Goal: Task Accomplishment & Management: Manage account settings

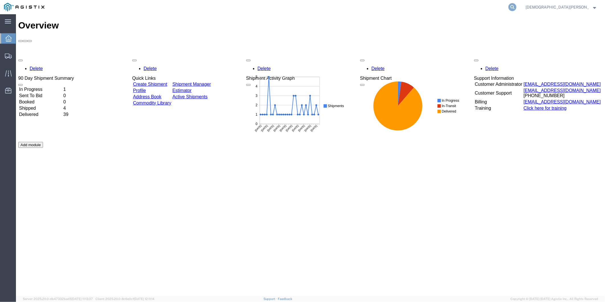
click at [516, 5] on icon at bounding box center [512, 7] width 8 height 8
click at [472, 4] on input "search" at bounding box center [421, 7] width 173 height 14
paste input "57025970"
type input "57025970"
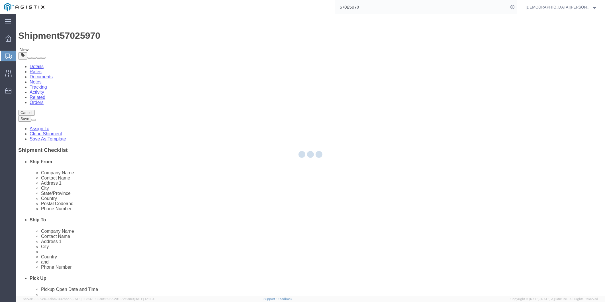
select select "53953"
select select
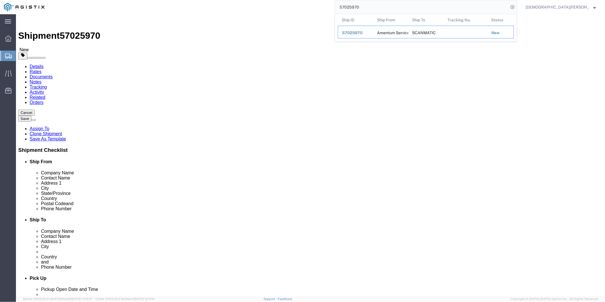
click at [363, 34] on span "57025970" at bounding box center [352, 32] width 21 height 5
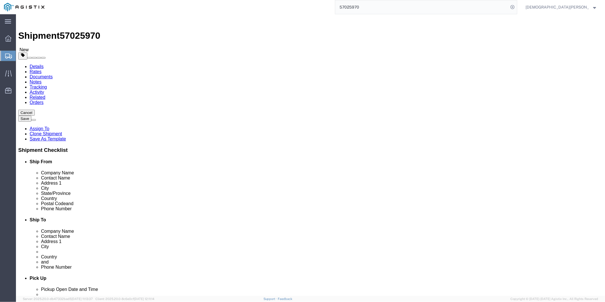
click span "57025970"
copy span "57025970"
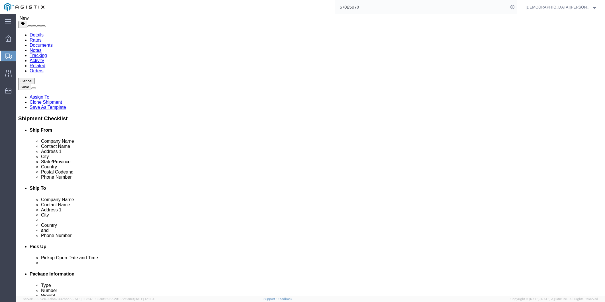
click input "[PERSON_NAME]"
drag, startPoint x: 100, startPoint y: 208, endPoint x: 113, endPoint y: 210, distance: 13.3
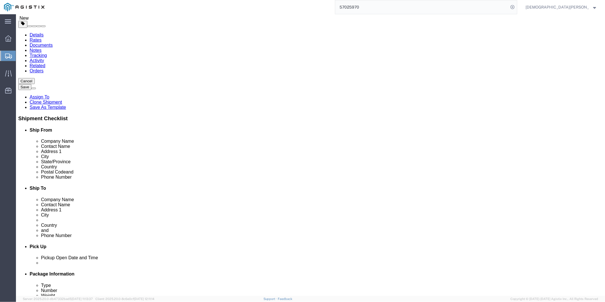
click input "5616712711"
drag, startPoint x: 124, startPoint y: 208, endPoint x: 65, endPoint y: 202, distance: 60.2
click div "Location AUTEC - AIRPT - West Palm Beach My Profile Location GD-OTS Anniston (C…"
click input "[STREET_ADDRESS]"
drag, startPoint x: 136, startPoint y: 146, endPoint x: 35, endPoint y: 144, distance: 101.1
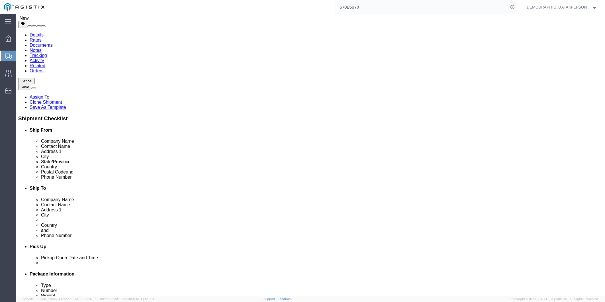
click div "Address 1 1624 Perimeter Rd"
click div "Location AUTEC - AIRPT - West Palm Beach My Profile Location GD-OTS Anniston (C…"
drag, startPoint x: 134, startPoint y: 153, endPoint x: 79, endPoint y: 154, distance: 54.1
click div "Address 2 AUTEC Air Terminal"
click input "33406"
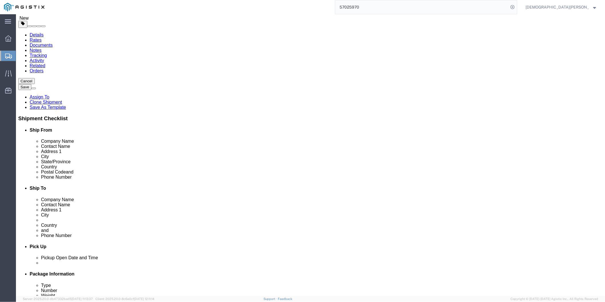
click input "33406"
click input "[GEOGRAPHIC_DATA]"
drag, startPoint x: 130, startPoint y: 167, endPoint x: 54, endPoint y: 164, distance: 76.1
click div "City West Palm Beach"
click input "SCANMATIC"
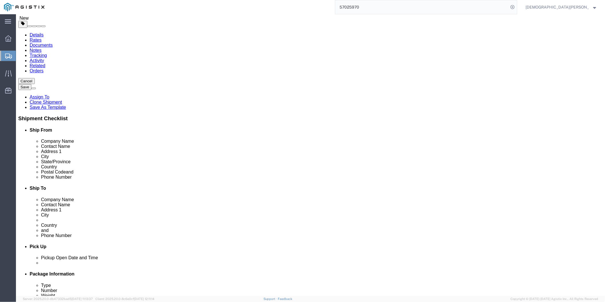
drag, startPoint x: 351, startPoint y: 120, endPoint x: 300, endPoint y: 118, distance: 50.7
click div "Location My Profile Location GD-OTS Anniston (Commerce) GD-OTS Camden GD-OTS De…"
click input "[PERSON_NAME]"
click input "Bedriftsvelien 17"
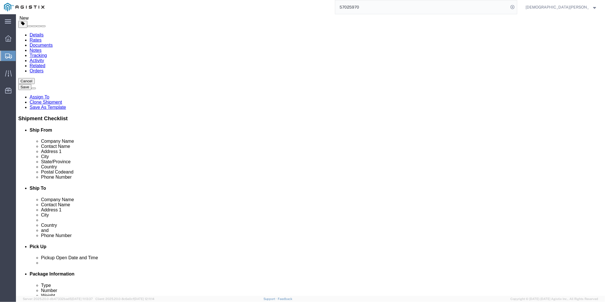
drag, startPoint x: 367, startPoint y: 143, endPoint x: 260, endPoint y: 144, distance: 106.5
click div "Address 1 Bedriftsvelien 17"
click input "Arendal"
click link "Package Information"
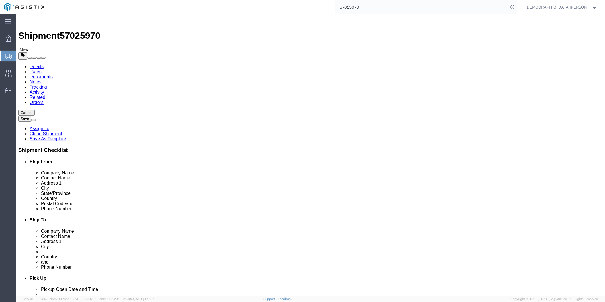
click dd "1.00 Each"
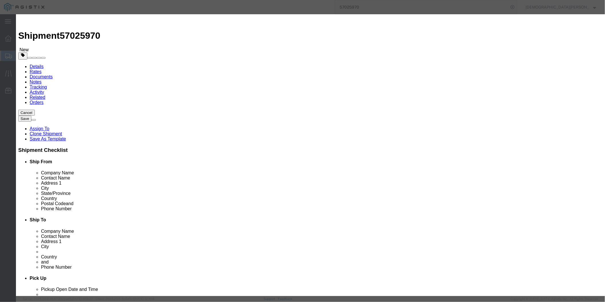
click input "ELECTRONIC TEST EQUIPMENT"
drag, startPoint x: 264, startPoint y: 43, endPoint x: 171, endPoint y: 46, distance: 92.6
click div "Product Name ELECTRONIC TEST EQUIPMENT"
click button "Close"
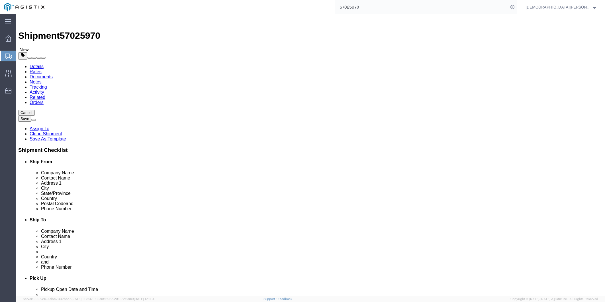
click at [403, 9] on input "57025970" at bounding box center [421, 7] width 173 height 14
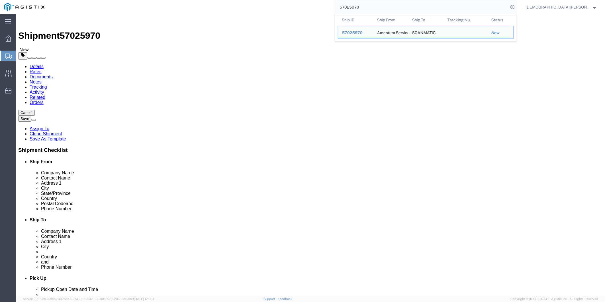
drag, startPoint x: 398, startPoint y: 7, endPoint x: 348, endPoint y: 10, distance: 50.2
click at [356, 11] on div "57025970 Ship ID Ship From Ship To Tracking Nu. Status Ship ID 57025970 Ship Fr…" at bounding box center [282, 7] width 469 height 14
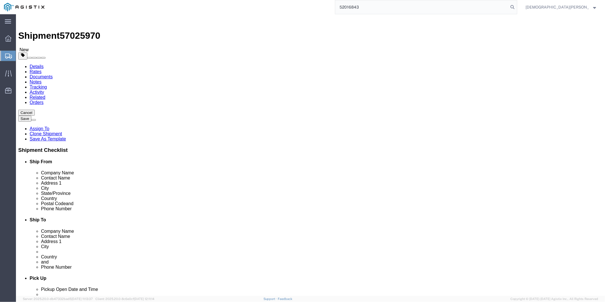
type input "52016843"
click at [580, 9] on span "[DEMOGRAPHIC_DATA][PERSON_NAME]" at bounding box center [556, 7] width 63 height 6
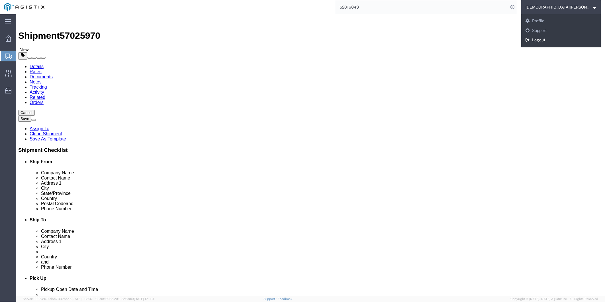
click at [578, 38] on link "Logout" at bounding box center [561, 40] width 80 height 10
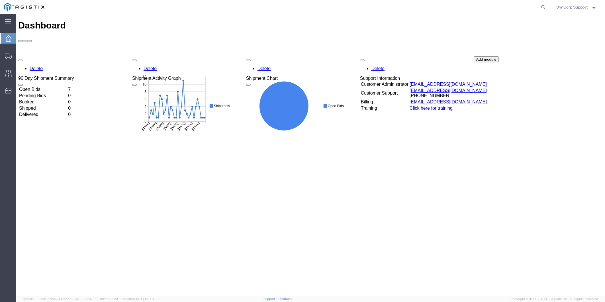
click at [445, 179] on div "Dashboard Delete 90 Day Shipment Summary Open Bids 7 Pending Bids 0 Booked 0 Sh…" at bounding box center [310, 160] width 584 height 281
click at [541, 9] on icon at bounding box center [543, 7] width 8 height 8
click at [448, 10] on input "search" at bounding box center [452, 7] width 173 height 14
type input "52016843"
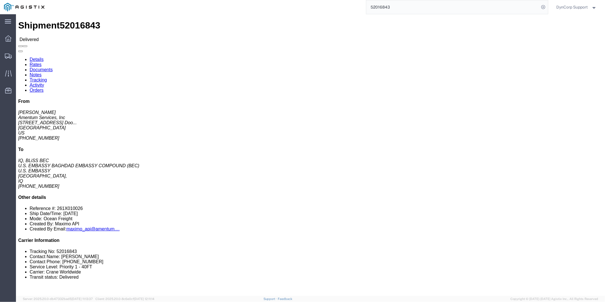
click link "Tracking"
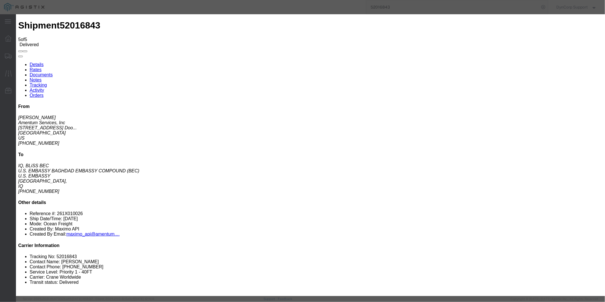
type input "[DATE]"
type input "11:00 AM"
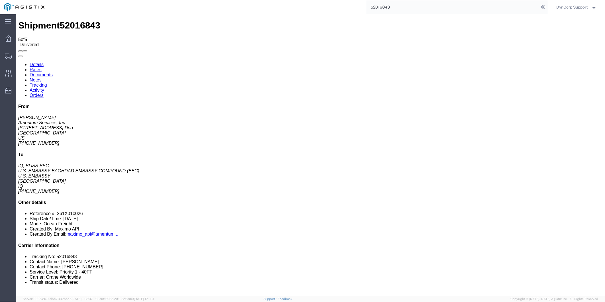
click at [44, 87] on link "Activity" at bounding box center [36, 89] width 15 height 5
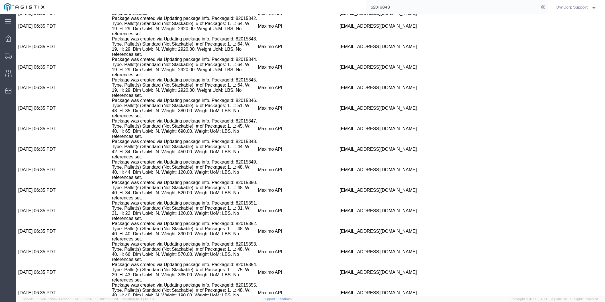
scroll to position [365, 0]
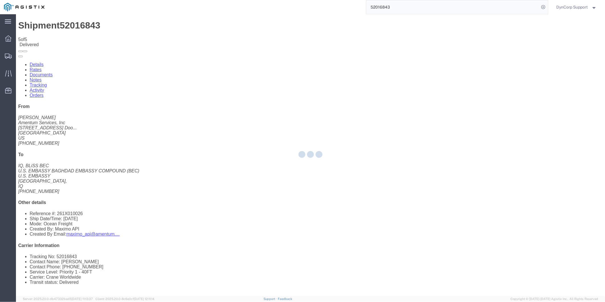
click at [107, 89] on div at bounding box center [310, 155] width 589 height 282
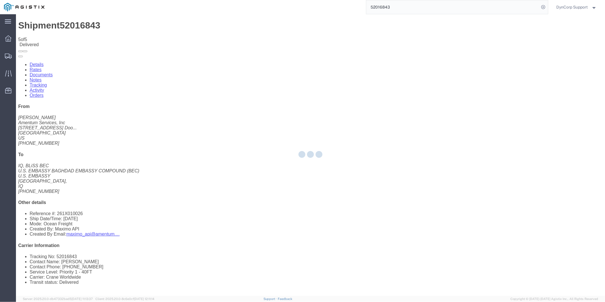
type button "Add New Tracking"
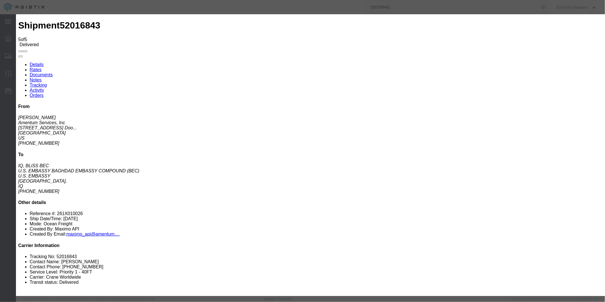
type input "[DATE]"
type input "11:00 AM"
type input "10/04/2025"
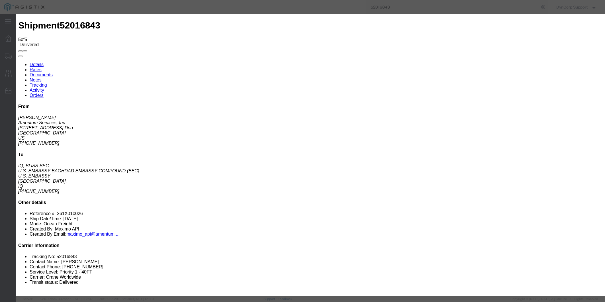
drag, startPoint x: 283, startPoint y: 70, endPoint x: 261, endPoint y: 71, distance: 21.7
type input "3:00 PM"
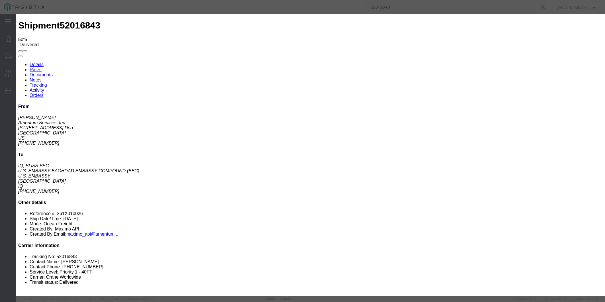
select select "DELIVRED"
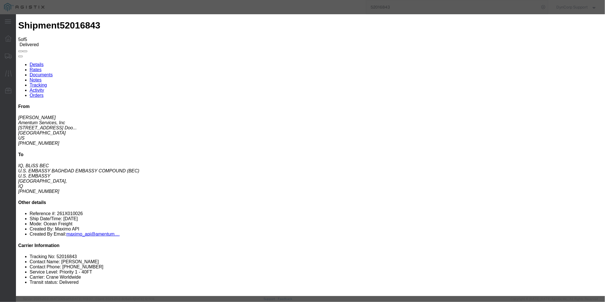
select select "{"pickupDeliveryInfoId": "113189282","pickupOrDelivery": "D","stopNum": "100","…"
select select "IQ"
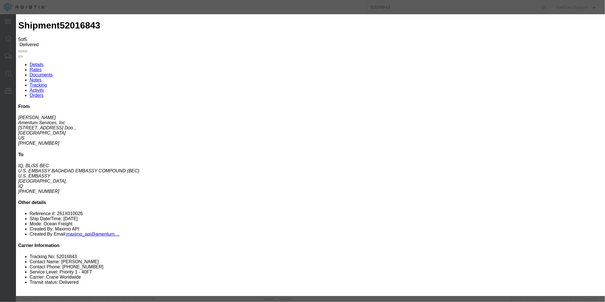
type input "BAGHDAD"
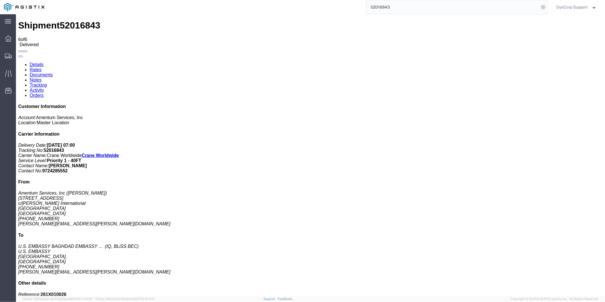
click at [402, 6] on input "52016843" at bounding box center [452, 7] width 173 height 14
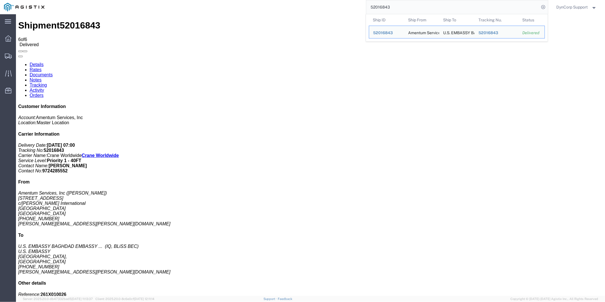
drag, startPoint x: 405, startPoint y: 6, endPoint x: 316, endPoint y: 9, distance: 88.9
click at [316, 9] on div "52016843 Ship ID Ship From Ship To Tracking Nu. Status Ship ID 52016843 Ship Fr…" at bounding box center [298, 7] width 500 height 14
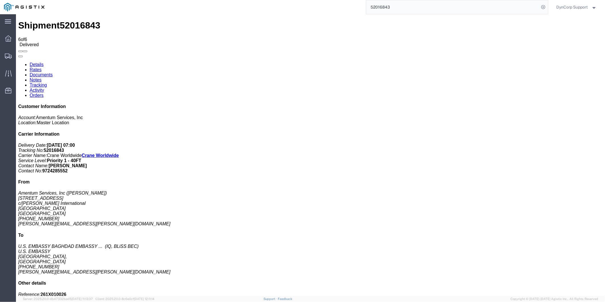
paste input "5450151"
type input "55450151"
click at [543, 5] on icon at bounding box center [543, 7] width 8 height 8
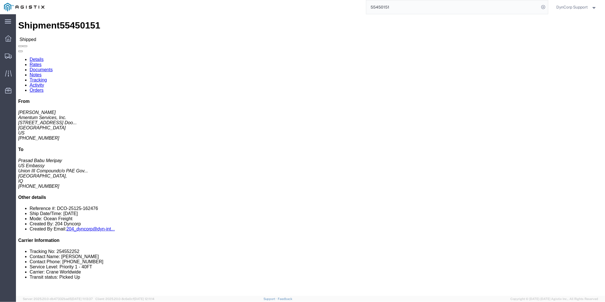
click link "Tracking"
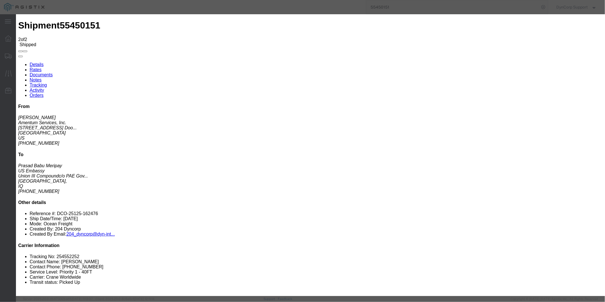
type input "[DATE]"
type input "11:00 AM"
type input "10/04/2025"
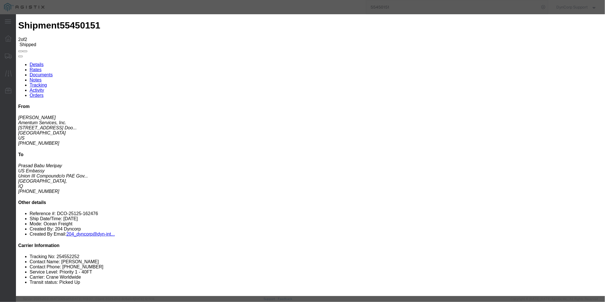
drag, startPoint x: 263, startPoint y: 83, endPoint x: 257, endPoint y: 87, distance: 6.9
select select "DELIVRED"
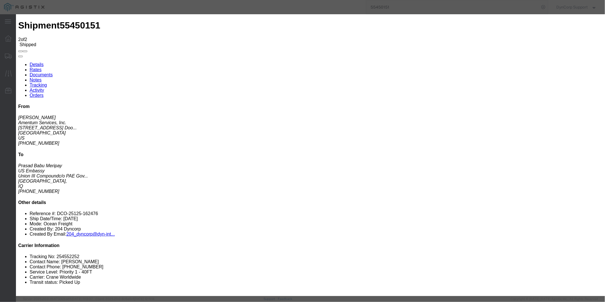
select select "{"pickupDeliveryInfoId": "120157299","pickupOrDelivery": "D","stopNum": "100","…"
select select "IQ"
type input "BAGHDAD"
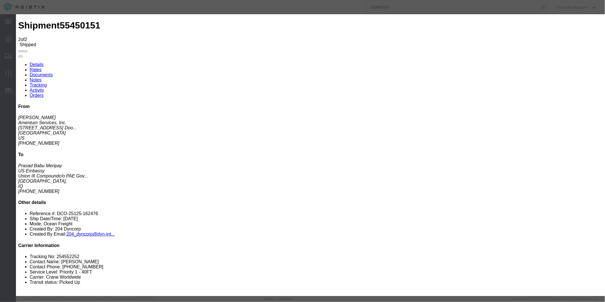
drag, startPoint x: 373, startPoint y: 189, endPoint x: 368, endPoint y: 190, distance: 5.2
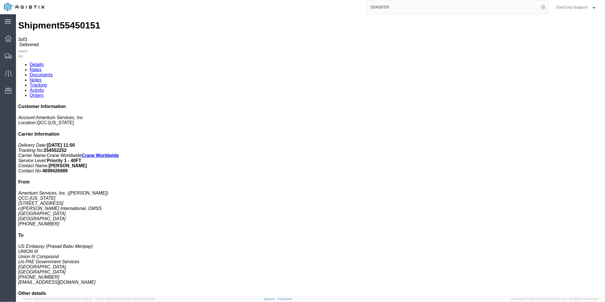
click at [423, 6] on input "55450151" at bounding box center [452, 7] width 173 height 14
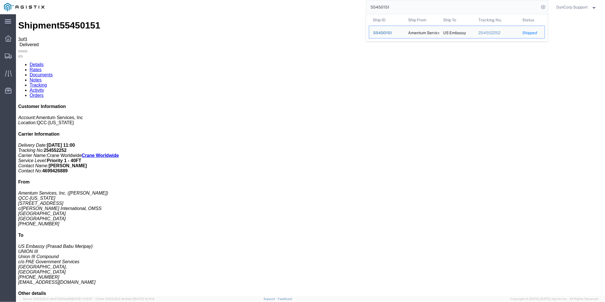
drag, startPoint x: 422, startPoint y: 7, endPoint x: 321, endPoint y: 2, distance: 101.5
click at [326, 3] on div "55450151 Ship ID Ship From Ship To Tracking Nu. Status Ship ID 55450151 Ship Fr…" at bounding box center [298, 7] width 500 height 14
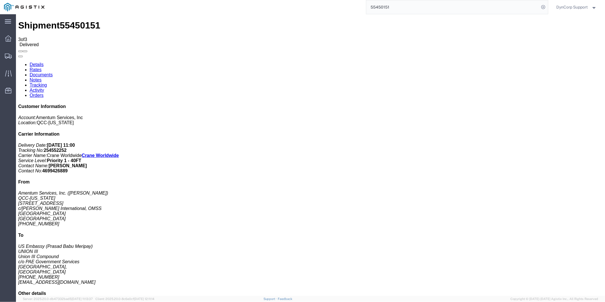
paste input "7025970"
type input "57025970"
click at [577, 4] on span "DynCorp Support" at bounding box center [572, 7] width 31 height 6
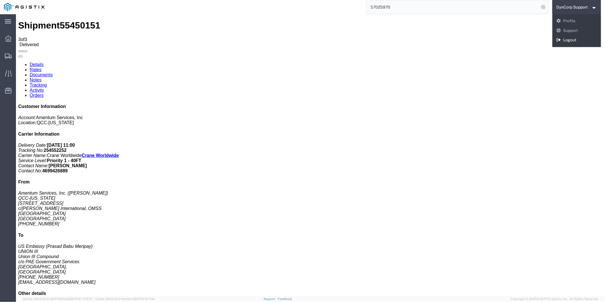
click at [566, 39] on link "Logout" at bounding box center [576, 40] width 49 height 10
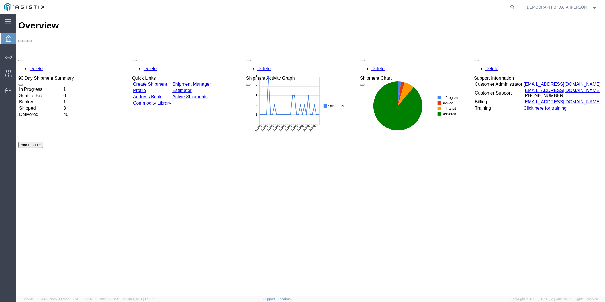
click at [140, 144] on div "Delete 90 Day Shipment Summary In Progress 1 Sent To Bid 0 Booked 1 Shipped 3 D…" at bounding box center [310, 141] width 584 height 171
click at [516, 9] on icon at bounding box center [512, 7] width 8 height 8
click at [468, 9] on input "search" at bounding box center [421, 7] width 173 height 14
paste input "57025970"
click at [508, 6] on input "57025970" at bounding box center [421, 7] width 173 height 14
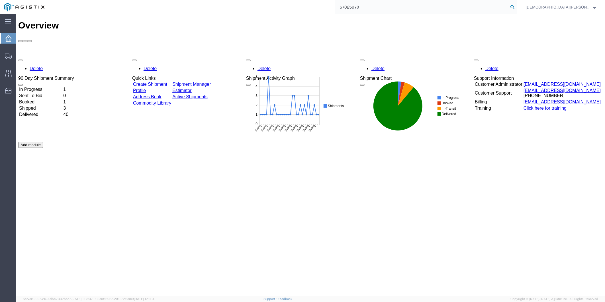
type input "57025970"
click at [516, 6] on icon at bounding box center [512, 7] width 8 height 8
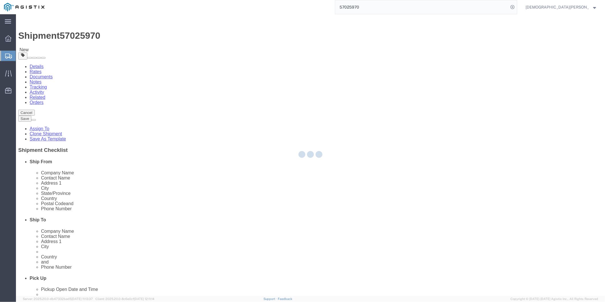
select select "53953"
select select
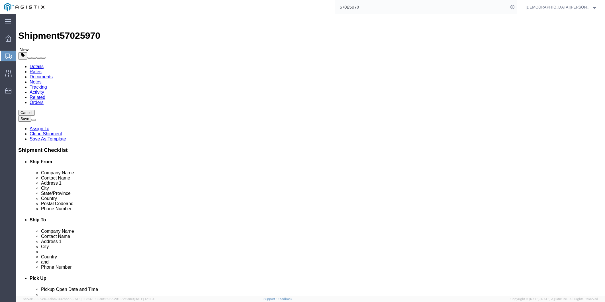
click link "Package Information"
click span "57025970"
copy span "57025970"
click icon
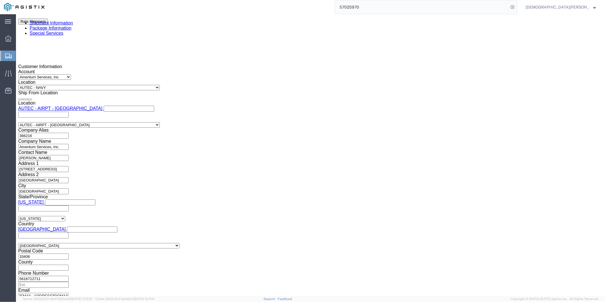
scroll to position [380, 0]
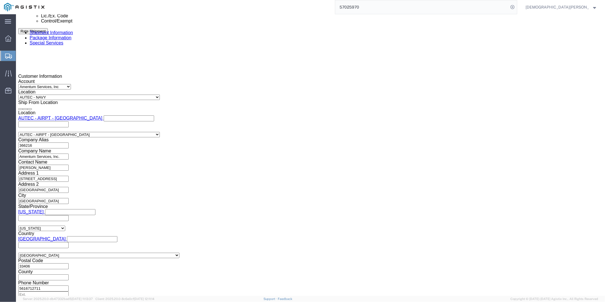
click input "text"
paste input "X20251006595979"
type input "X20251006595979"
click label "EEI Information"
click link "Documents"
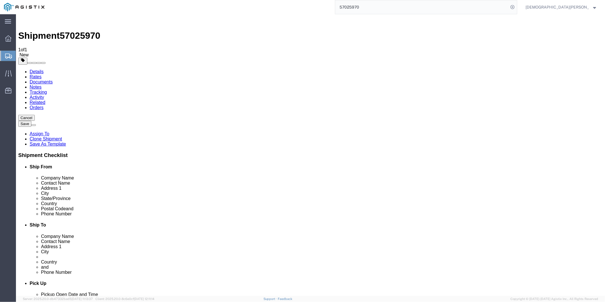
click at [49, 131] on link "Assign To" at bounding box center [39, 133] width 20 height 5
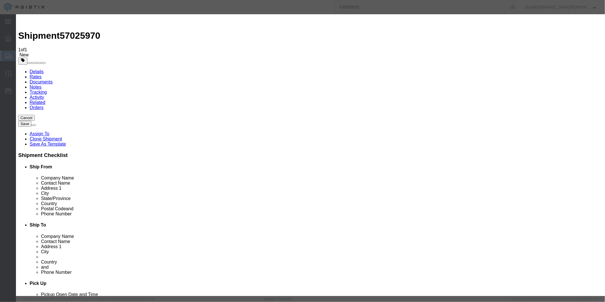
select select "101678"
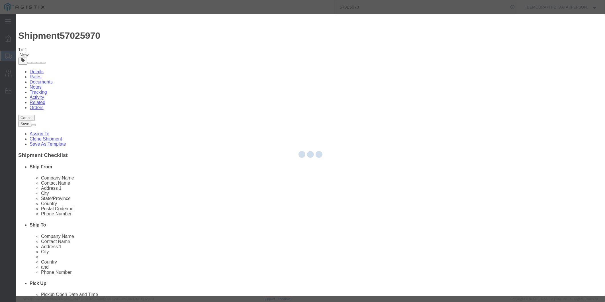
select select
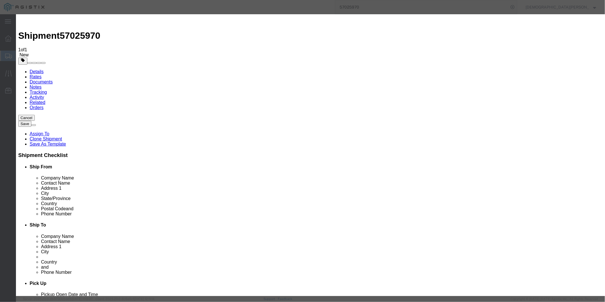
type input "TMS"
select select "51622"
paste textarea "ITN: X20251006595979"
type textarea "ITN: X20251006595979"
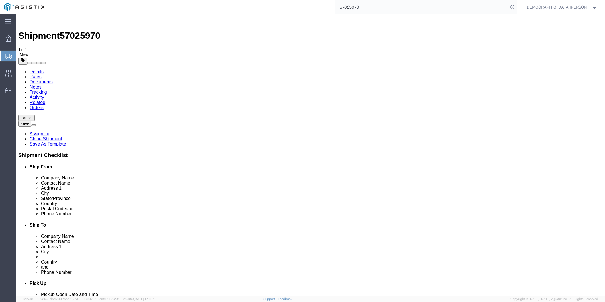
click at [52, 79] on link "Documents" at bounding box center [40, 81] width 23 height 5
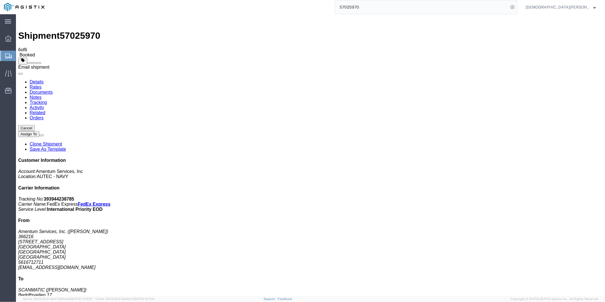
click at [38, 63] on span at bounding box center [38, 63] width 0 height 0
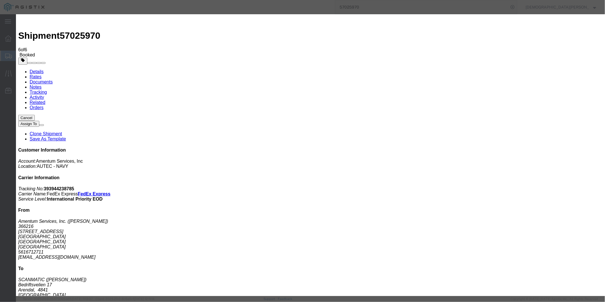
type input "[EMAIL_ADDRESS][DOMAIN_NAME]"
checkbox input "true"
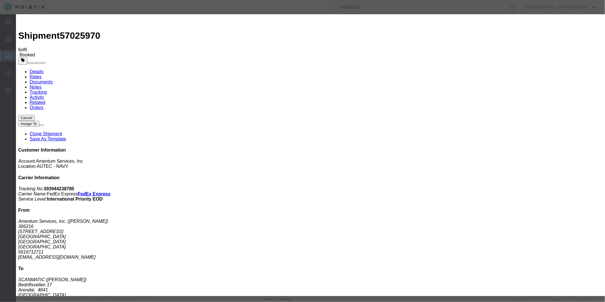
checkbox input "true"
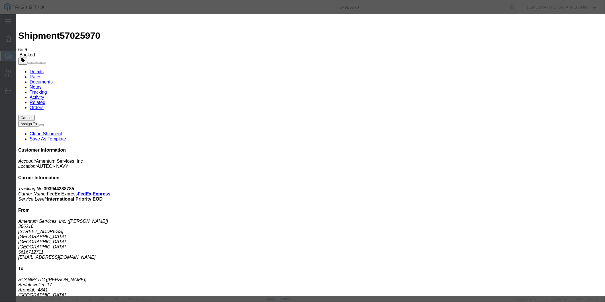
drag, startPoint x: 256, startPoint y: 155, endPoint x: 244, endPoint y: 158, distance: 13.1
type textarea "AES FILE ONLY"
